Goal: Transaction & Acquisition: Purchase product/service

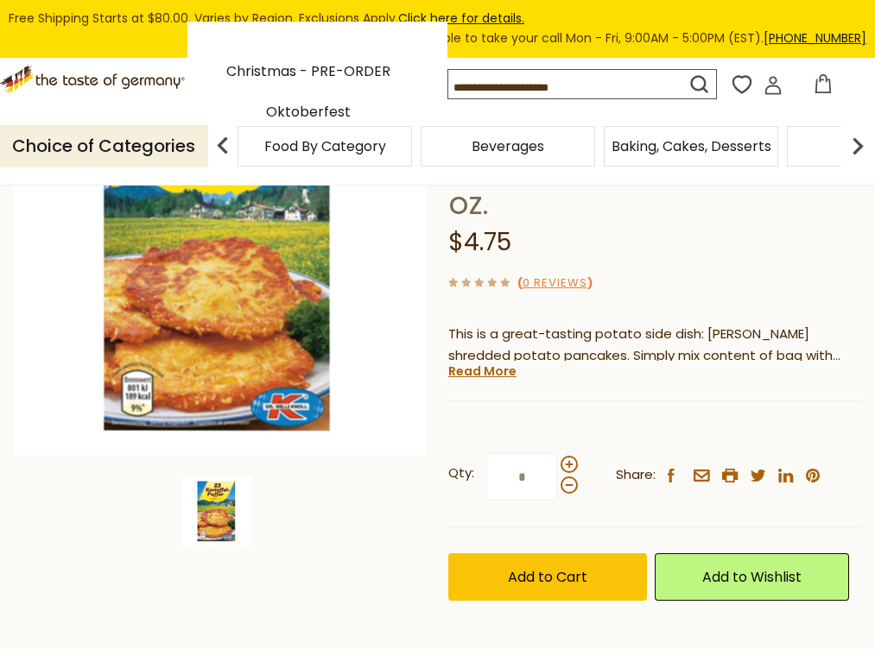
scroll to position [297, 0]
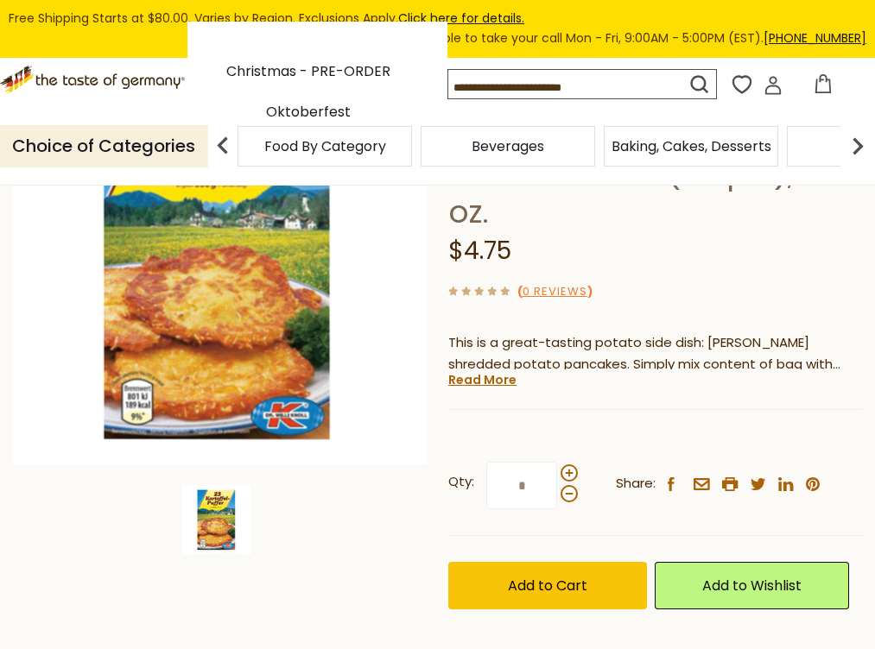
click at [865, 163] on img at bounding box center [857, 146] width 35 height 35
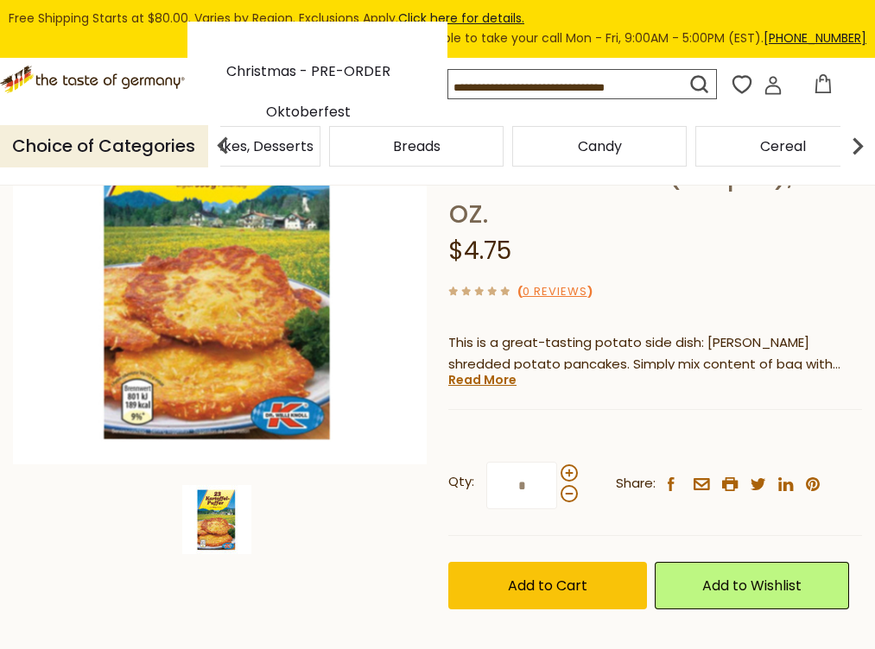
click at [864, 163] on img at bounding box center [857, 146] width 35 height 35
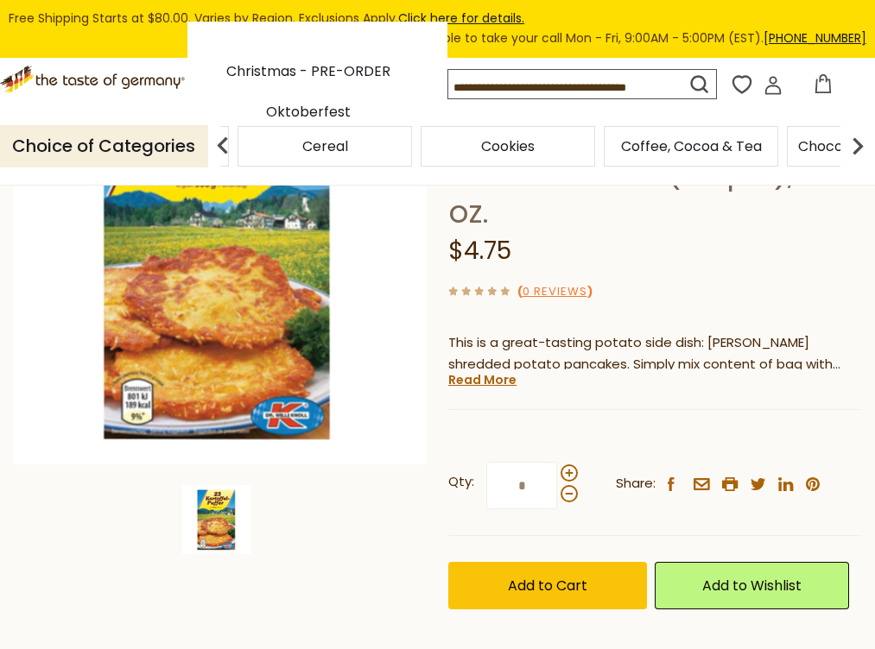
click at [864, 163] on img at bounding box center [857, 146] width 35 height 35
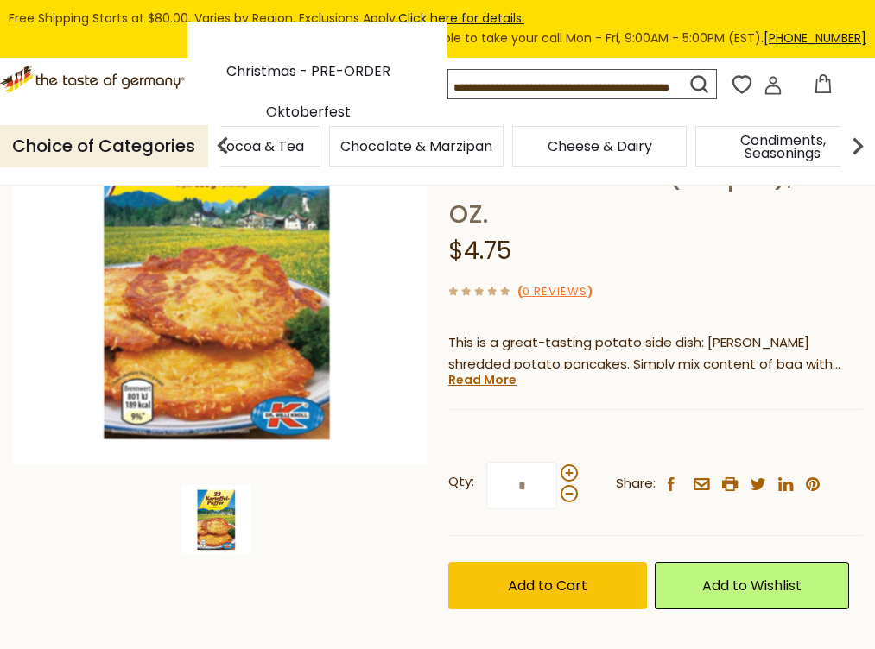
click at [858, 167] on div "Food By Category [GEOGRAPHIC_DATA] Baking, Cakes, Desserts Breads Candy Cereal …" at bounding box center [547, 145] width 656 height 41
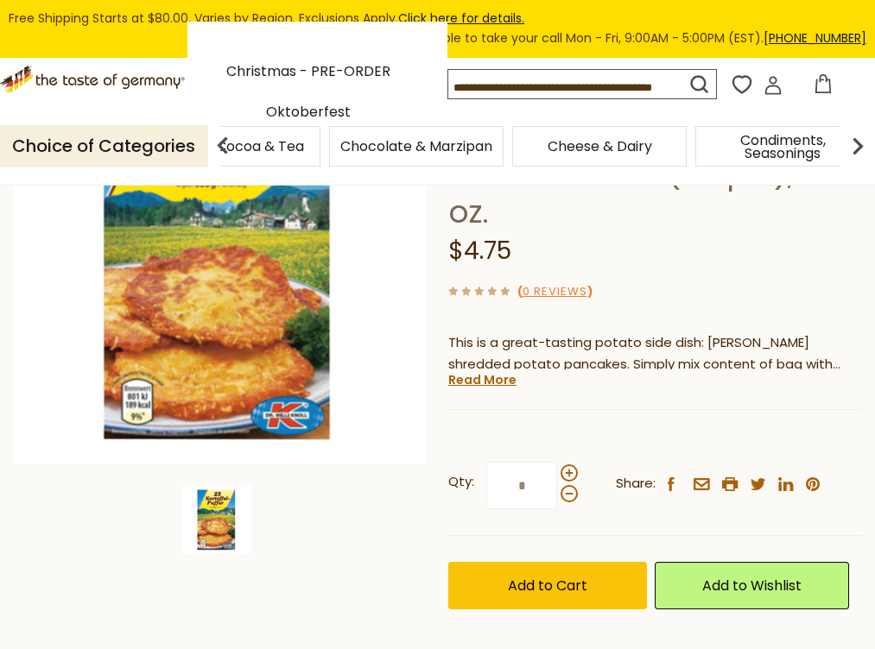
click at [858, 167] on div "Food By Category [GEOGRAPHIC_DATA] Baking, Cakes, Desserts Breads Candy Cereal …" at bounding box center [547, 145] width 656 height 41
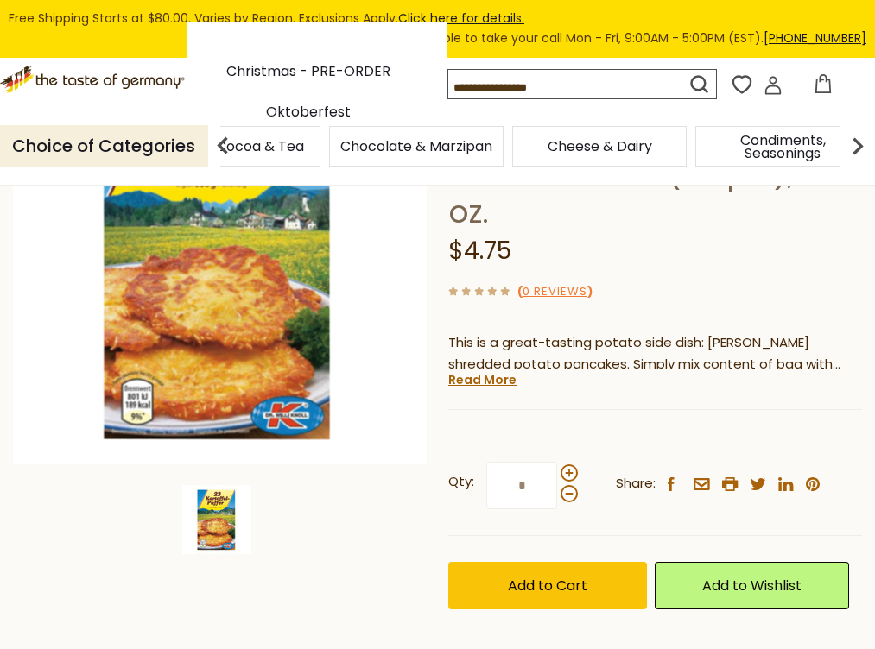
click at [858, 167] on div "Food By Category [GEOGRAPHIC_DATA] Baking, Cakes, Desserts Breads Candy Cereal …" at bounding box center [547, 145] width 656 height 41
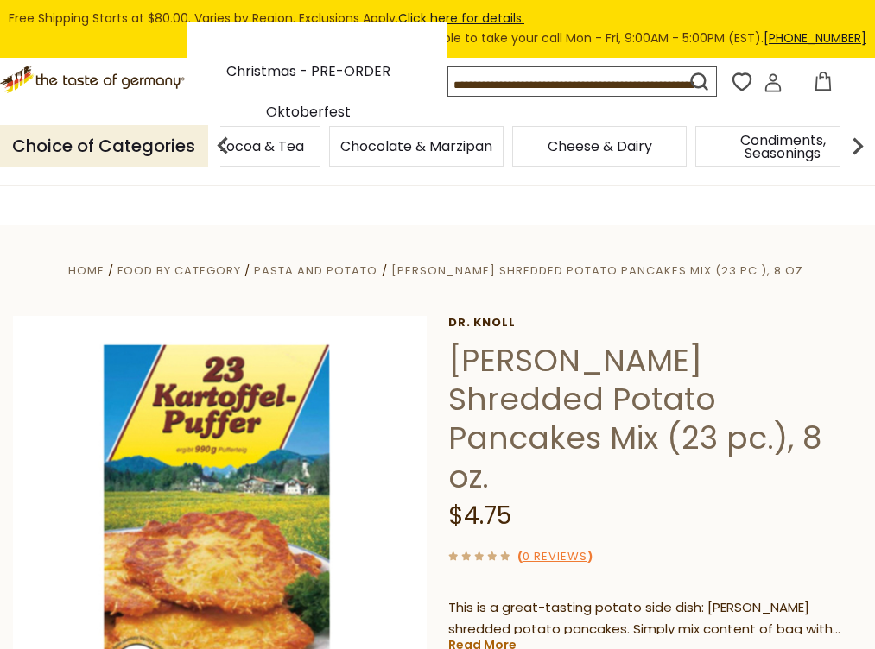
scroll to position [8, 0]
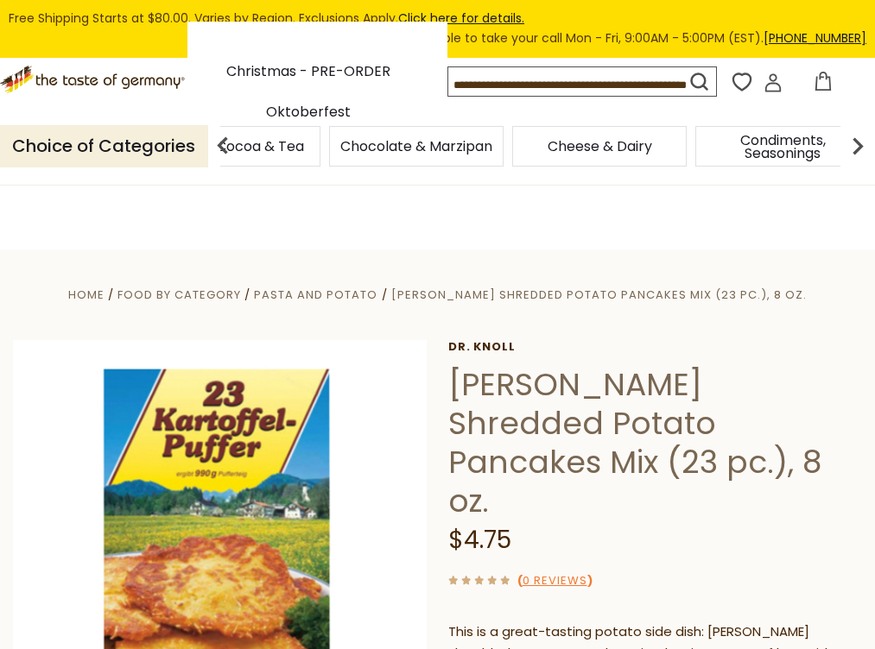
click at [472, 101] on input at bounding box center [590, 84] width 285 height 34
type input "*"
type input "*****"
click at [682, 69] on button "submit" at bounding box center [699, 85] width 34 height 32
